Goal: Task Accomplishment & Management: Complete application form

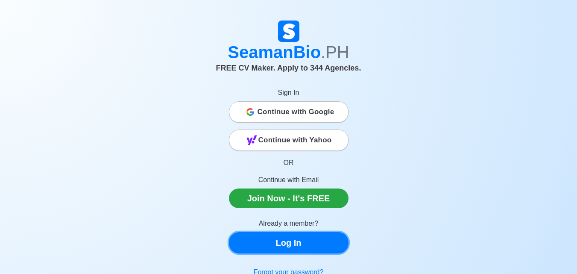
click at [284, 239] on link "Log In" at bounding box center [289, 242] width 120 height 21
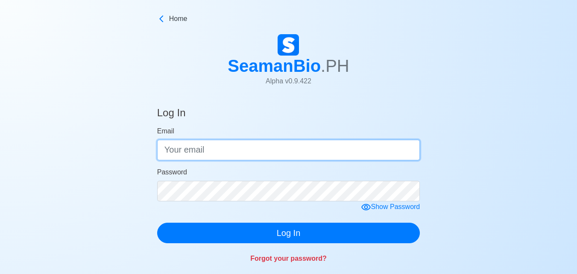
click at [236, 149] on input "Email" at bounding box center [288, 150] width 263 height 21
type input "[EMAIL_ADDRESS][DOMAIN_NAME]"
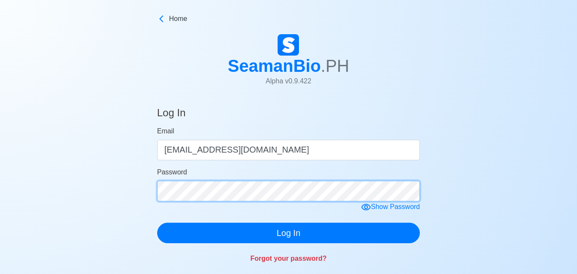
click button "Log In" at bounding box center [288, 233] width 263 height 21
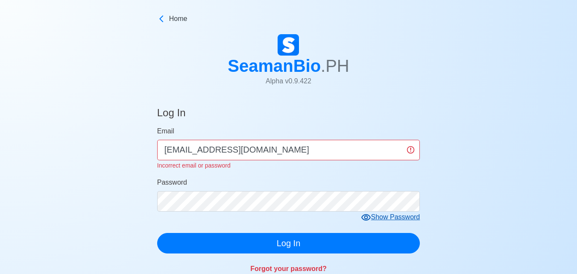
click at [371, 214] on icon at bounding box center [366, 217] width 10 height 10
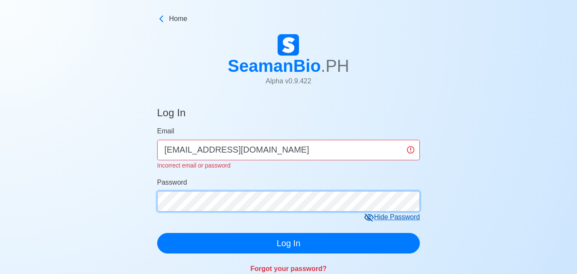
click button "Log In" at bounding box center [288, 243] width 263 height 21
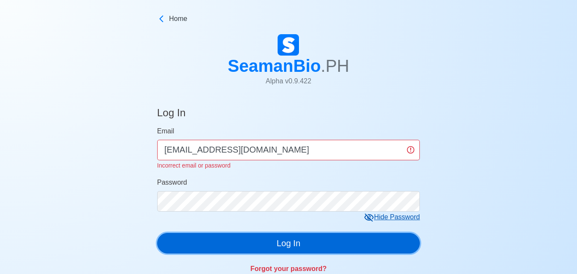
click at [313, 246] on button "Log In" at bounding box center [288, 243] width 263 height 21
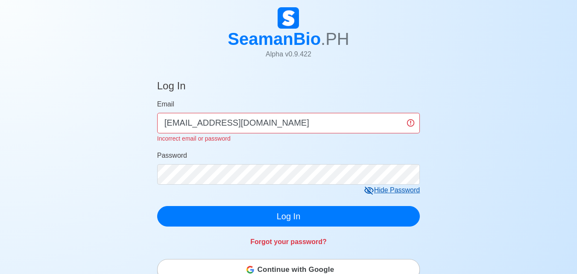
scroll to position [85, 0]
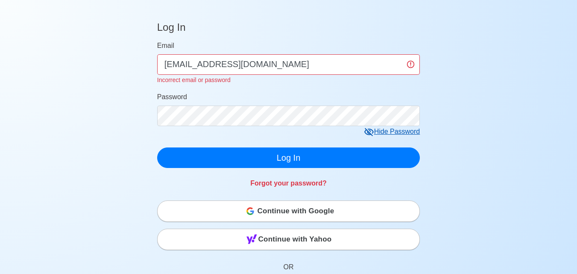
click at [312, 207] on span "Continue with Google" at bounding box center [296, 211] width 77 height 17
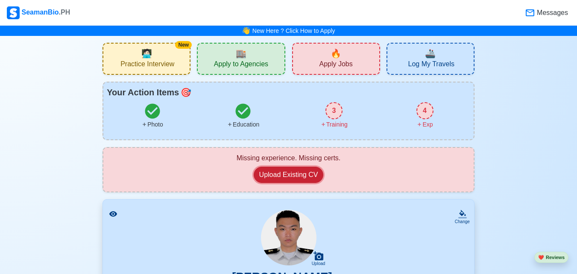
click at [305, 179] on button "Upload Existing CV" at bounding box center [289, 175] width 70 height 16
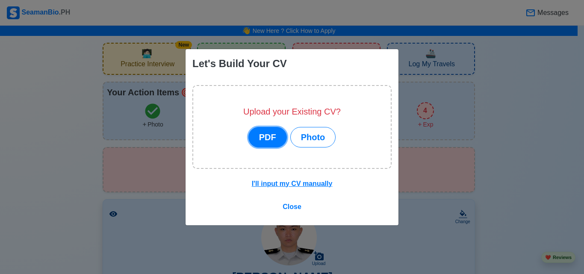
click at [275, 139] on button "PDF" at bounding box center [267, 137] width 38 height 21
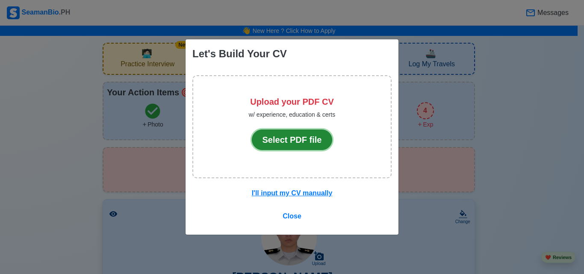
click at [289, 138] on button "Select PDF file" at bounding box center [292, 140] width 81 height 21
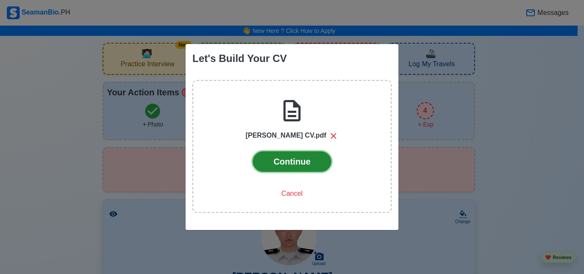
click at [280, 165] on button "Continue" at bounding box center [292, 161] width 79 height 21
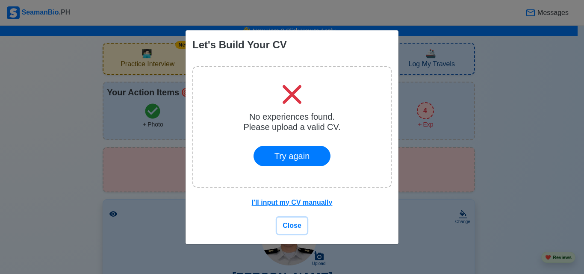
click at [293, 226] on span "Close" at bounding box center [292, 225] width 19 height 7
